Goal: Information Seeking & Learning: Learn about a topic

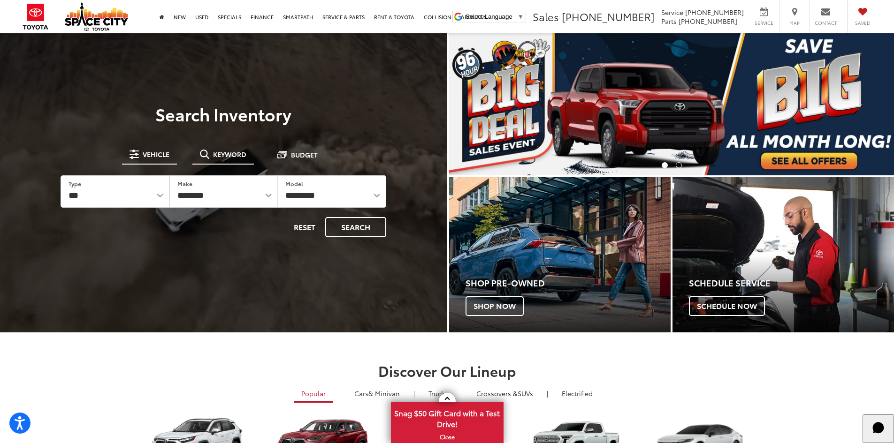
click at [236, 157] on span "Keyword" at bounding box center [229, 154] width 33 height 7
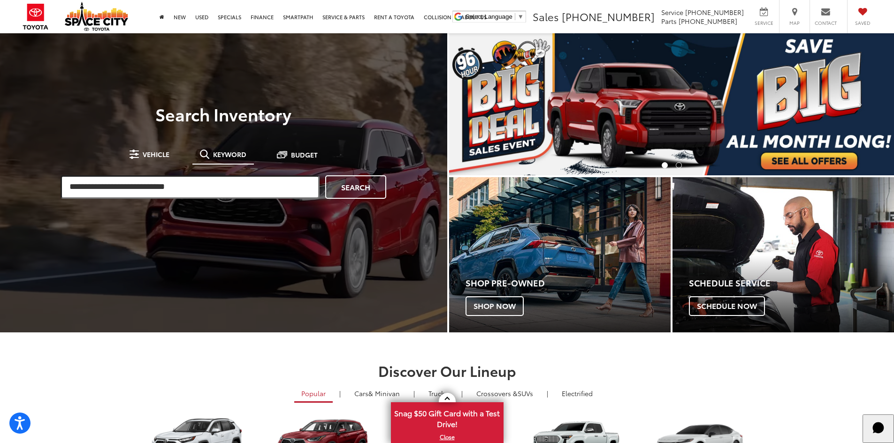
click at [218, 192] on input "search" at bounding box center [190, 186] width 259 height 23
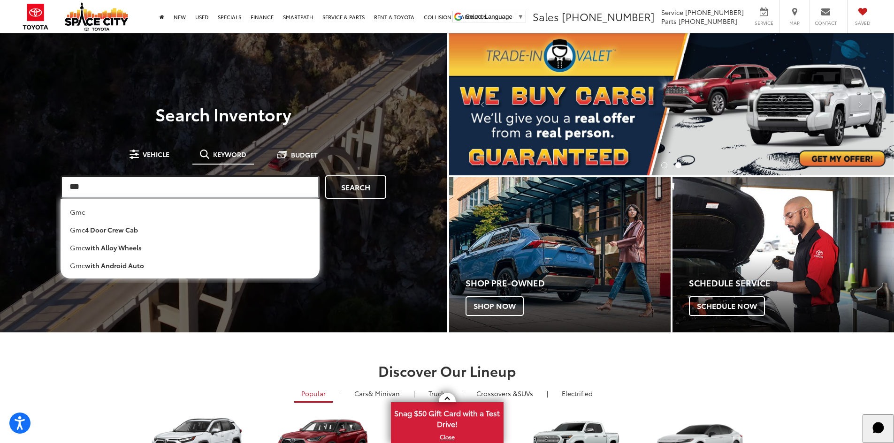
type input "***"
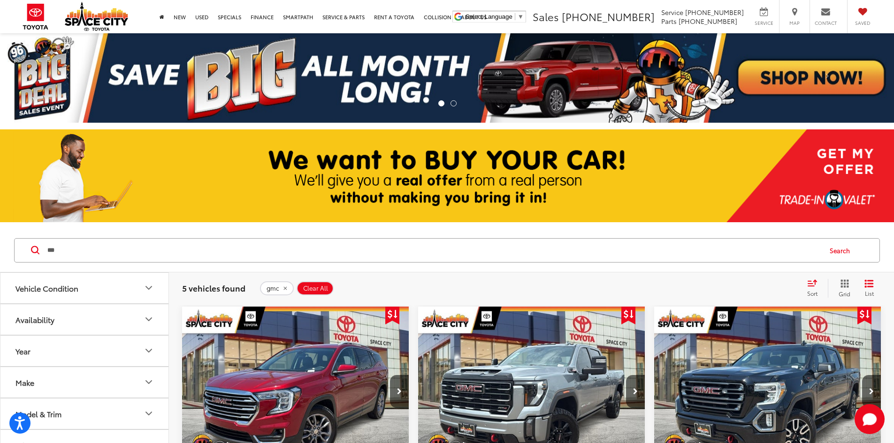
scroll to position [188, 0]
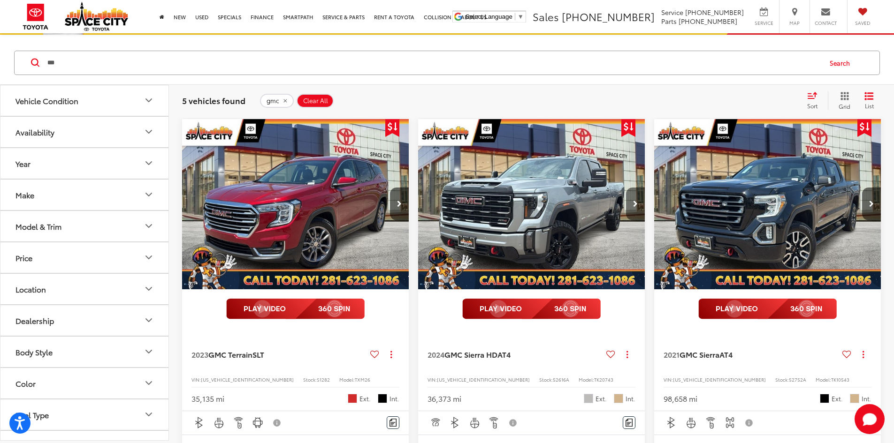
click at [626, 188] on button "Next image" at bounding box center [635, 204] width 19 height 33
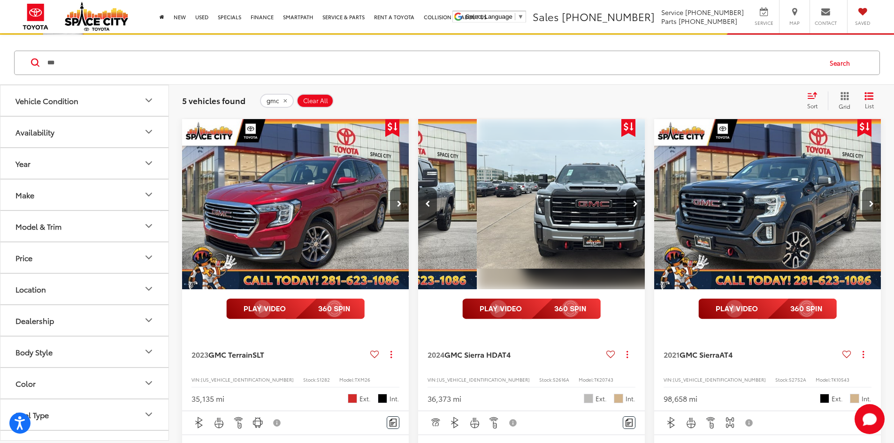
click at [626, 188] on button "Next image" at bounding box center [635, 204] width 19 height 33
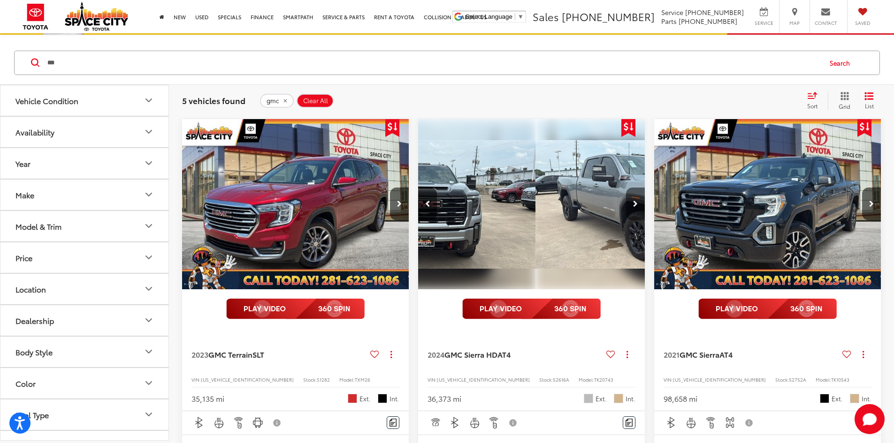
click at [626, 188] on button "Next image" at bounding box center [635, 204] width 19 height 33
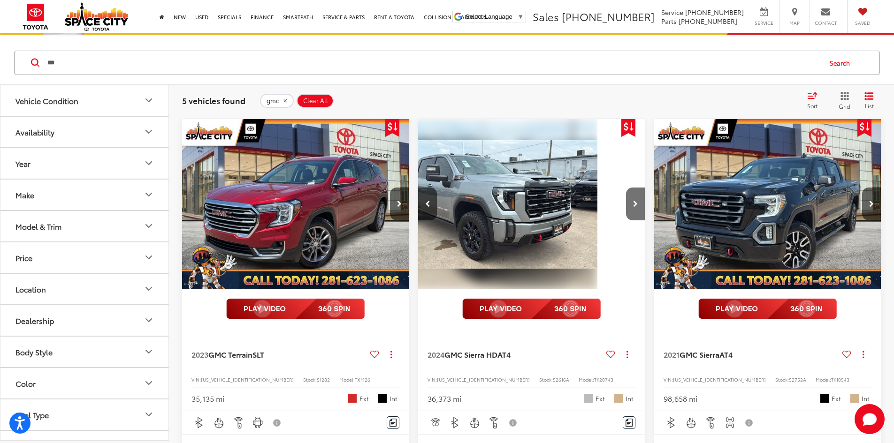
scroll to position [0, 507]
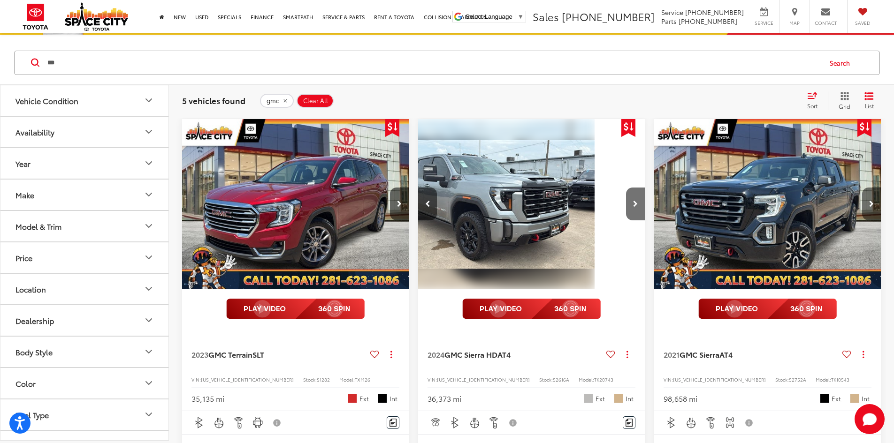
click at [862, 188] on button "Next image" at bounding box center [871, 204] width 19 height 33
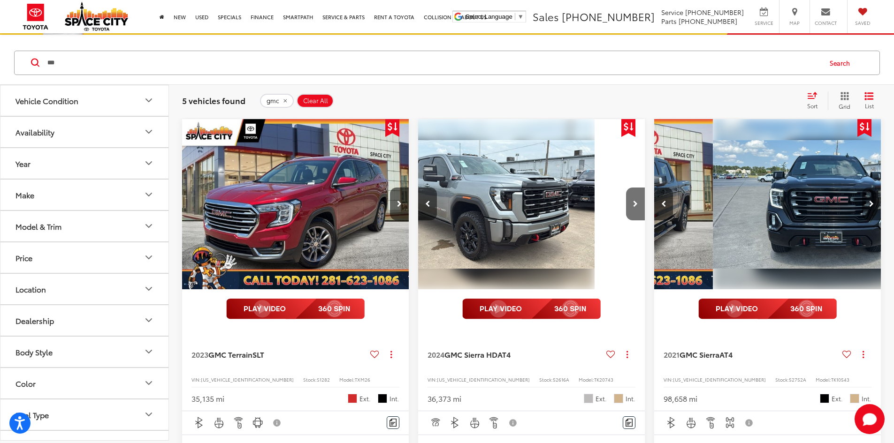
click at [862, 188] on button "Next image" at bounding box center [871, 204] width 19 height 33
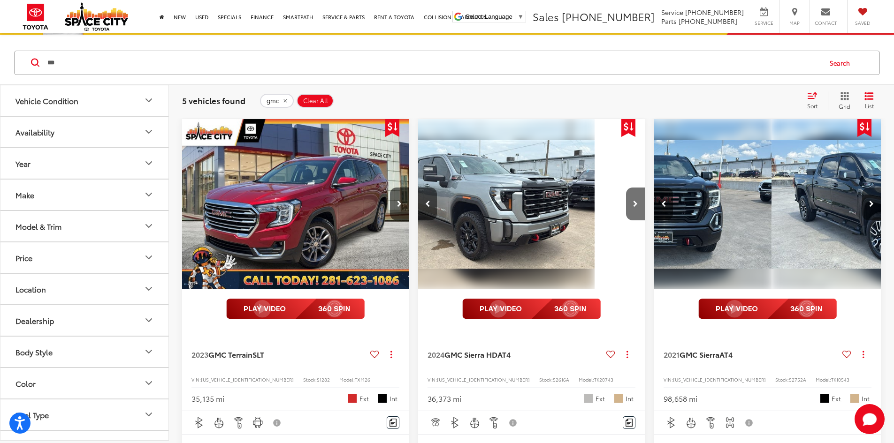
click at [862, 188] on button "Next image" at bounding box center [871, 204] width 19 height 33
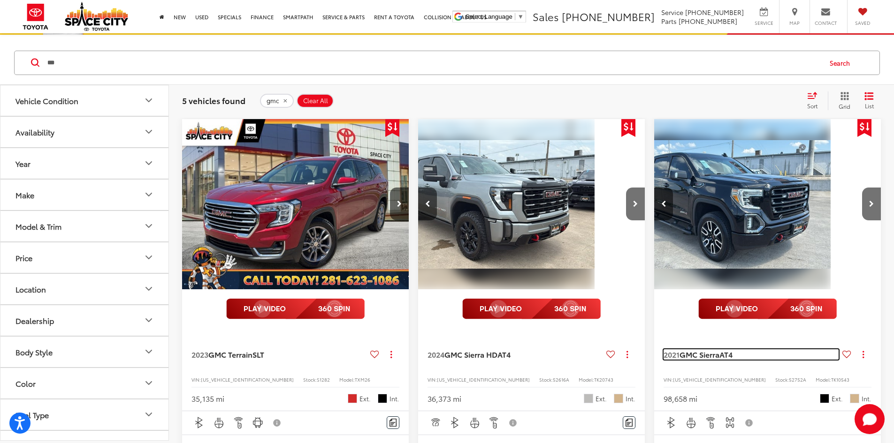
click at [679, 349] on span "GMC Sierra" at bounding box center [699, 354] width 40 height 11
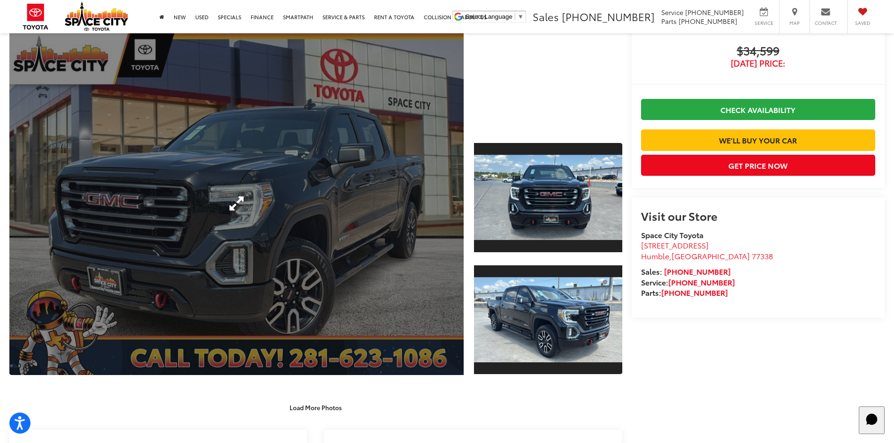
scroll to position [282, 0]
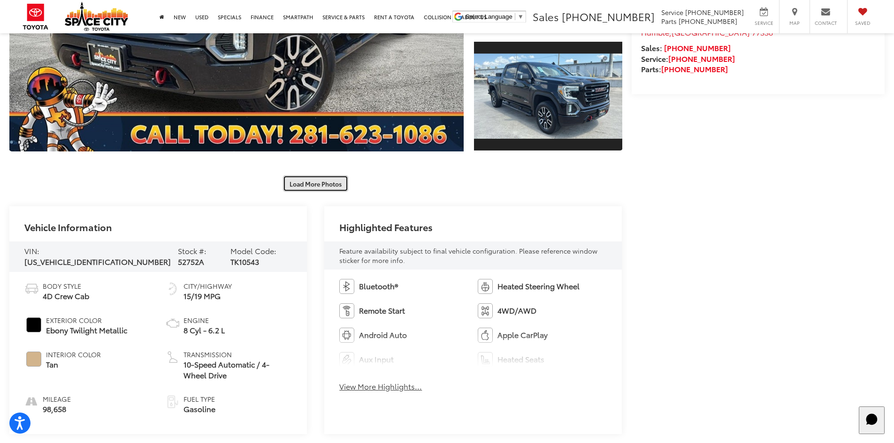
click at [328, 180] on button "Load More Photos" at bounding box center [315, 183] width 65 height 16
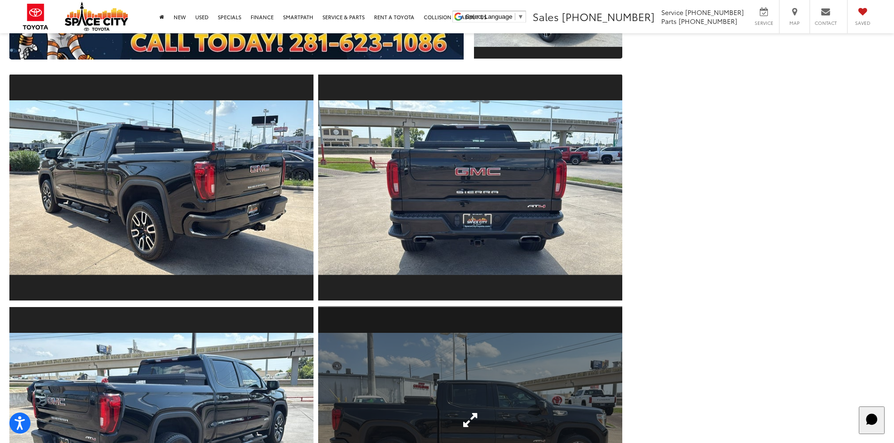
scroll to position [610, 0]
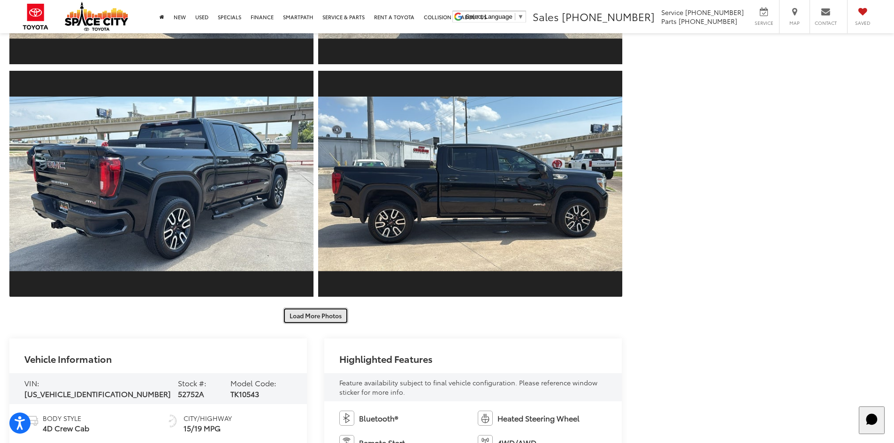
click at [319, 310] on button "Load More Photos" at bounding box center [315, 316] width 65 height 16
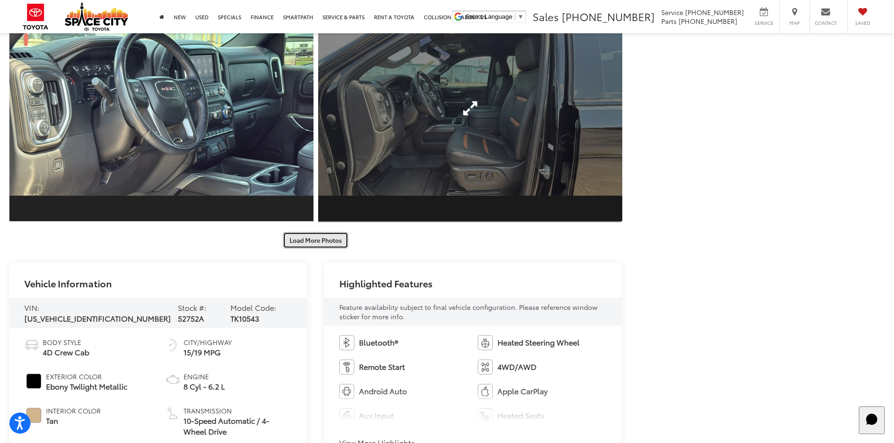
scroll to position [1361, 0]
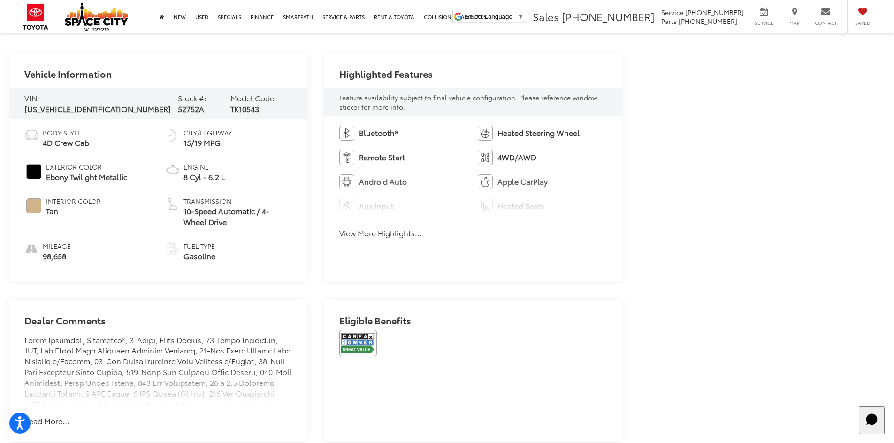
click at [367, 230] on button "View More Highlights..." at bounding box center [380, 233] width 83 height 11
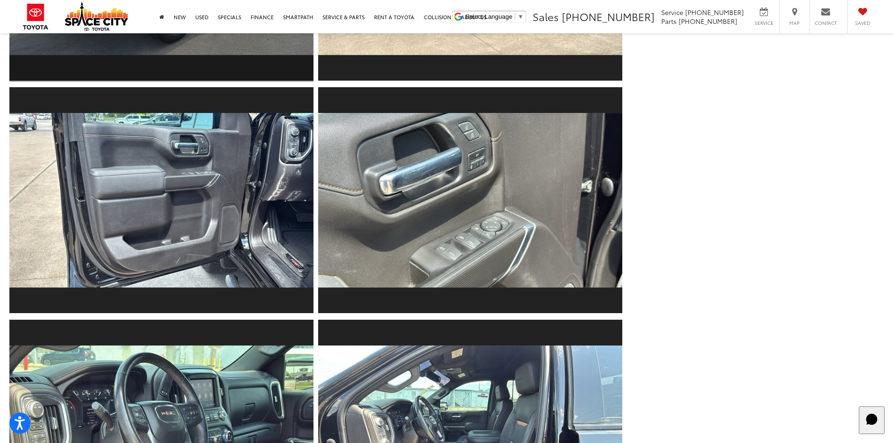
scroll to position [742, 0]
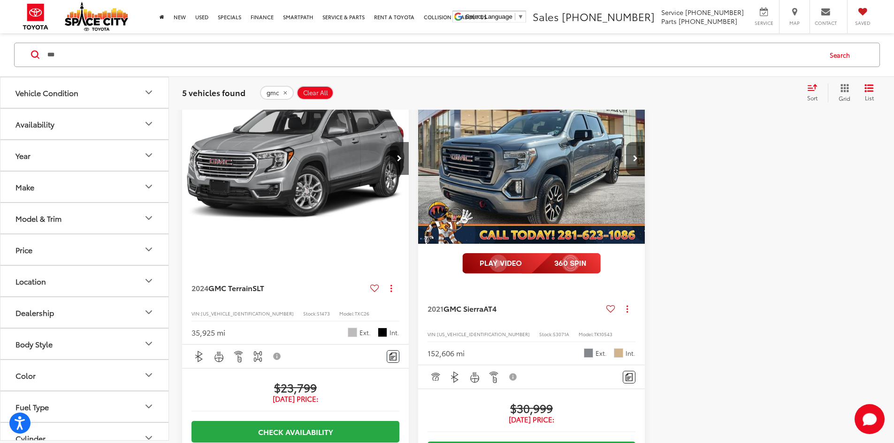
scroll to position [798, 0]
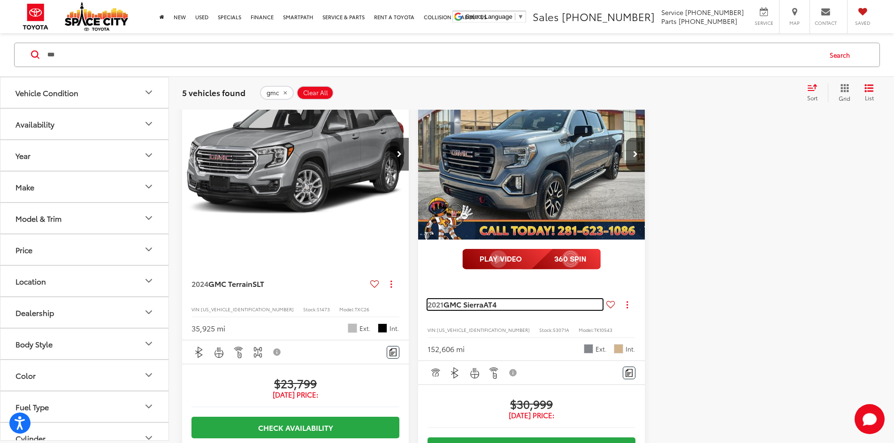
click at [483, 299] on span "AT4" at bounding box center [489, 304] width 13 height 11
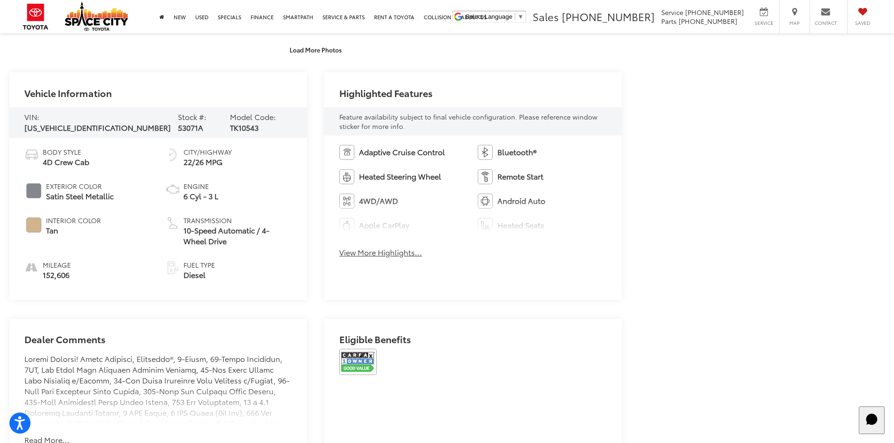
scroll to position [422, 0]
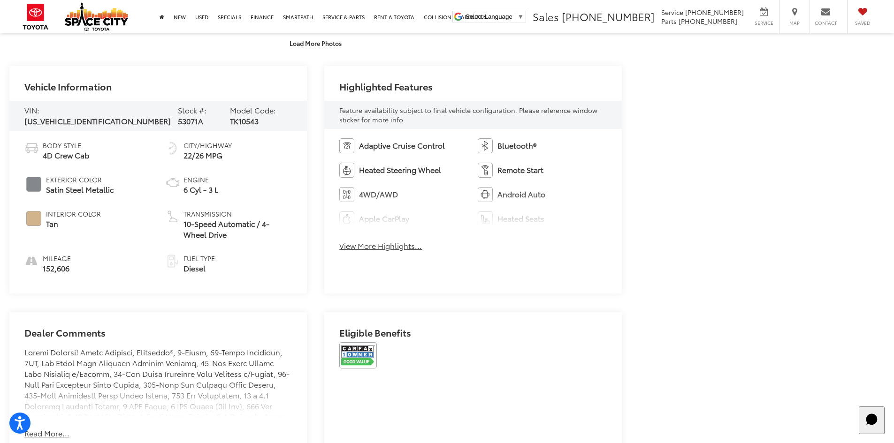
click at [405, 245] on button "View More Highlights..." at bounding box center [380, 246] width 83 height 11
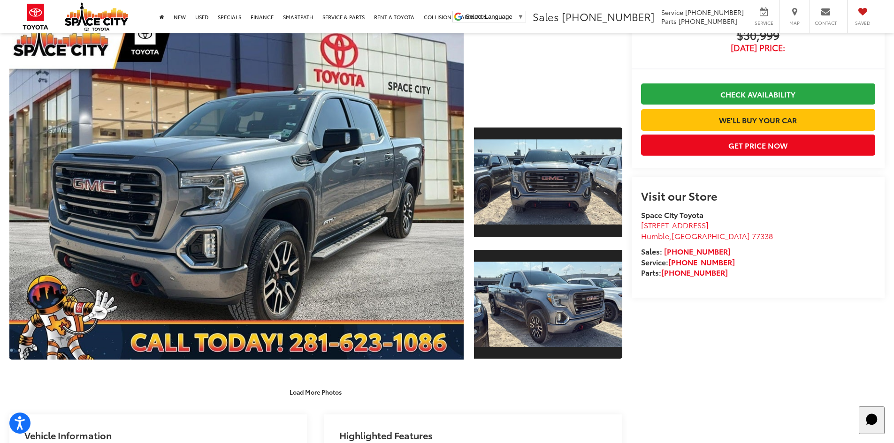
scroll to position [0, 0]
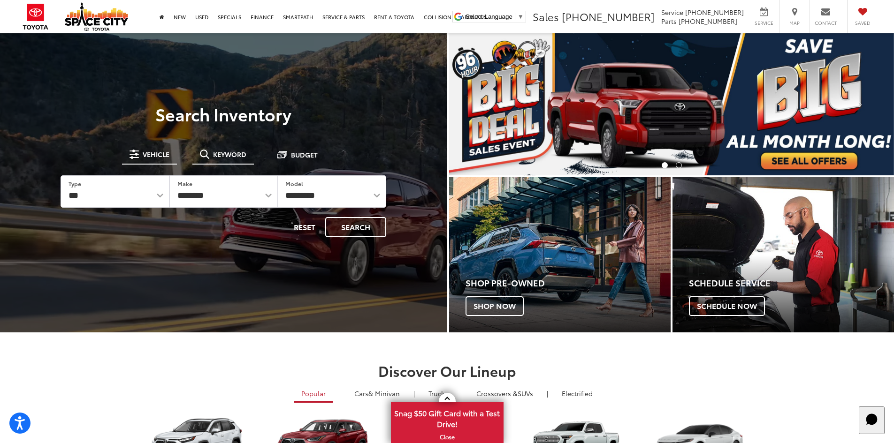
click at [210, 160] on button "Keyword" at bounding box center [222, 154] width 61 height 17
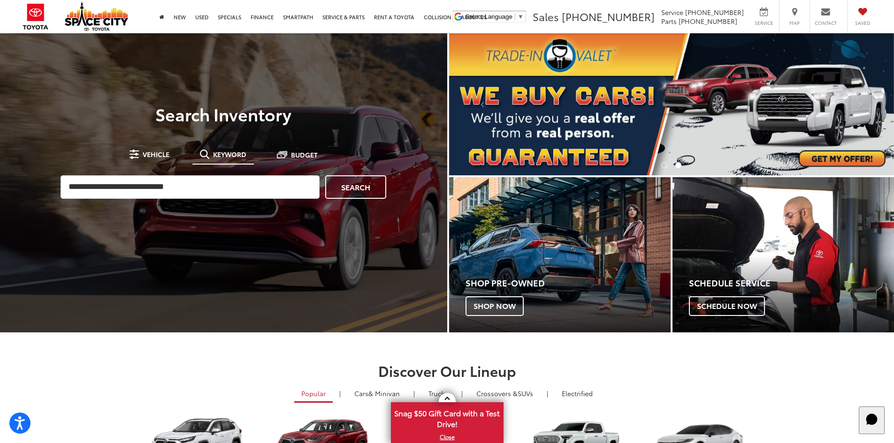
click at [193, 170] on div "**********" at bounding box center [224, 175] width 326 height 58
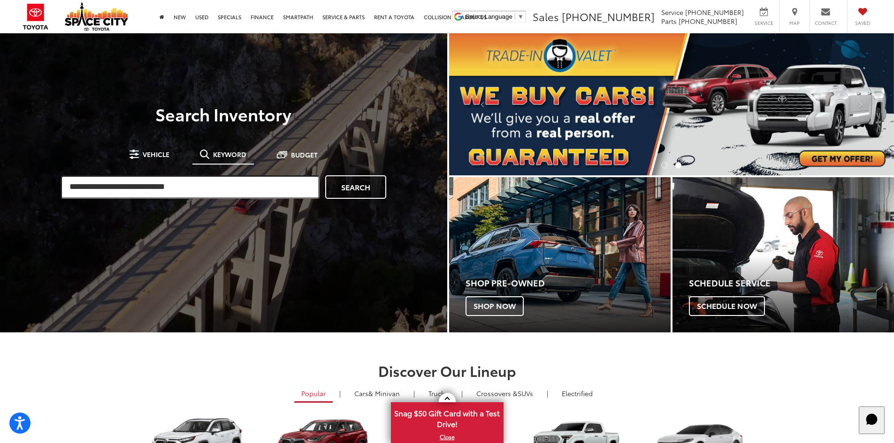
click at [193, 187] on input "search" at bounding box center [190, 186] width 259 height 23
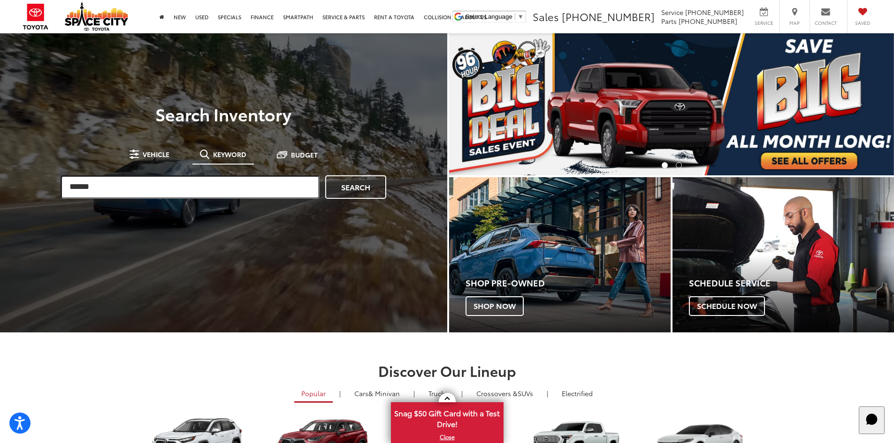
type input "******"
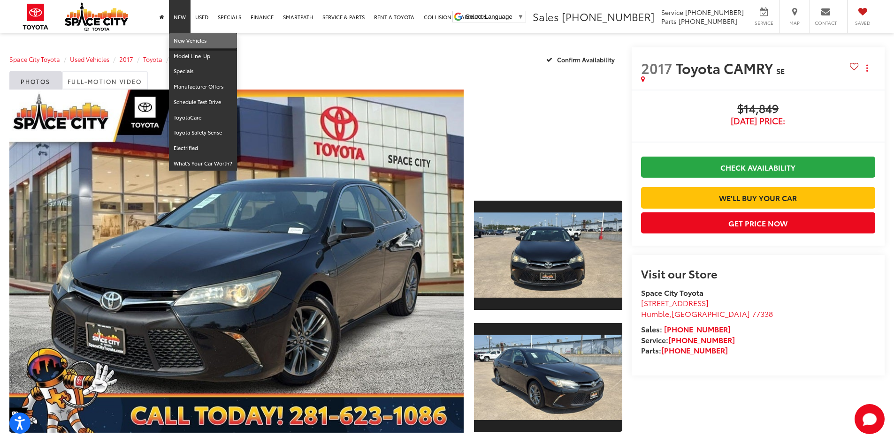
click at [185, 42] on link "New Vehicles" at bounding box center [203, 40] width 68 height 15
